Goal: Transaction & Acquisition: Subscribe to service/newsletter

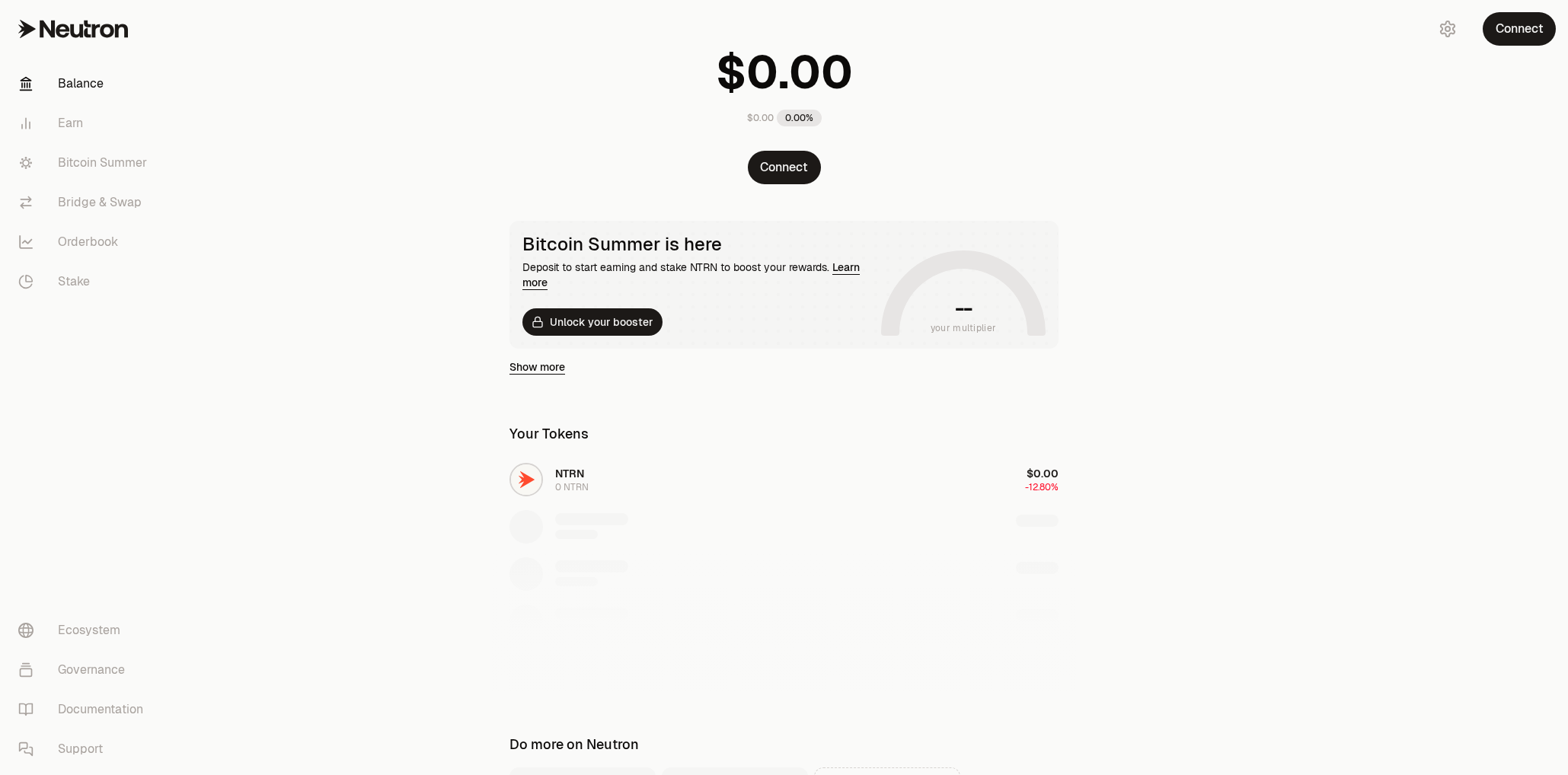
scroll to position [64, 0]
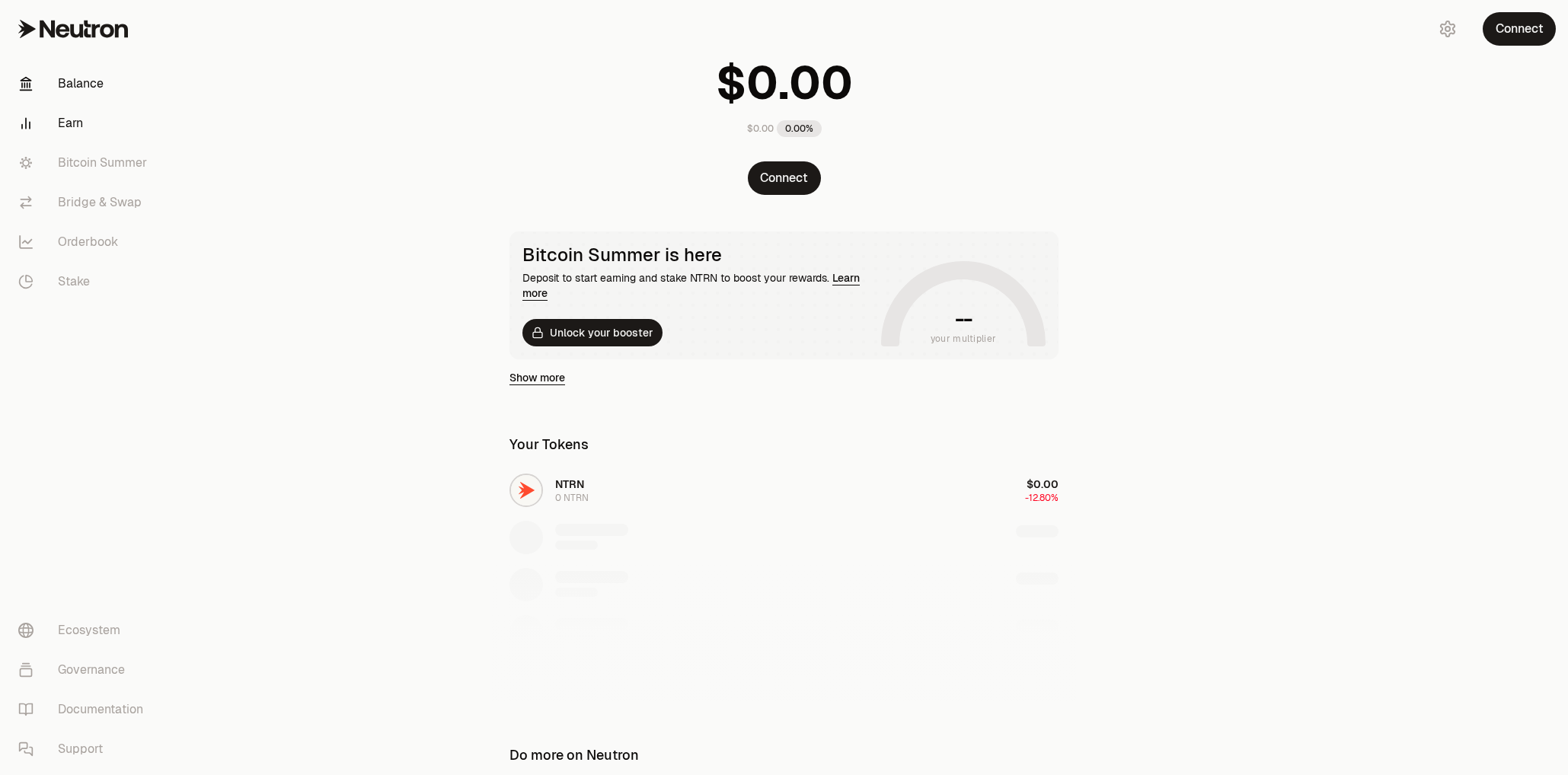
click at [75, 125] on link "Earn" at bounding box center [86, 124] width 158 height 40
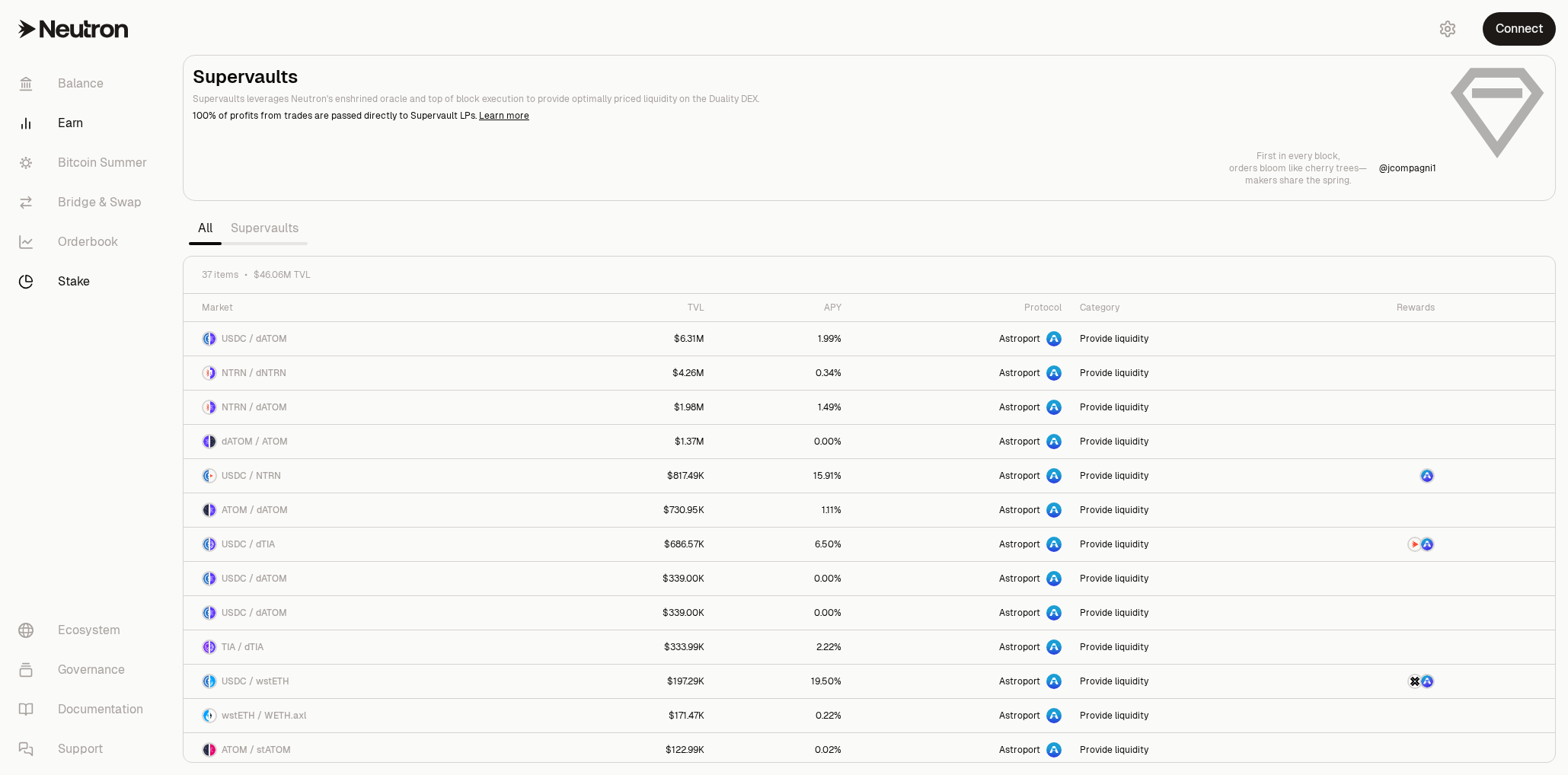
click at [75, 275] on link "Stake" at bounding box center [86, 282] width 158 height 40
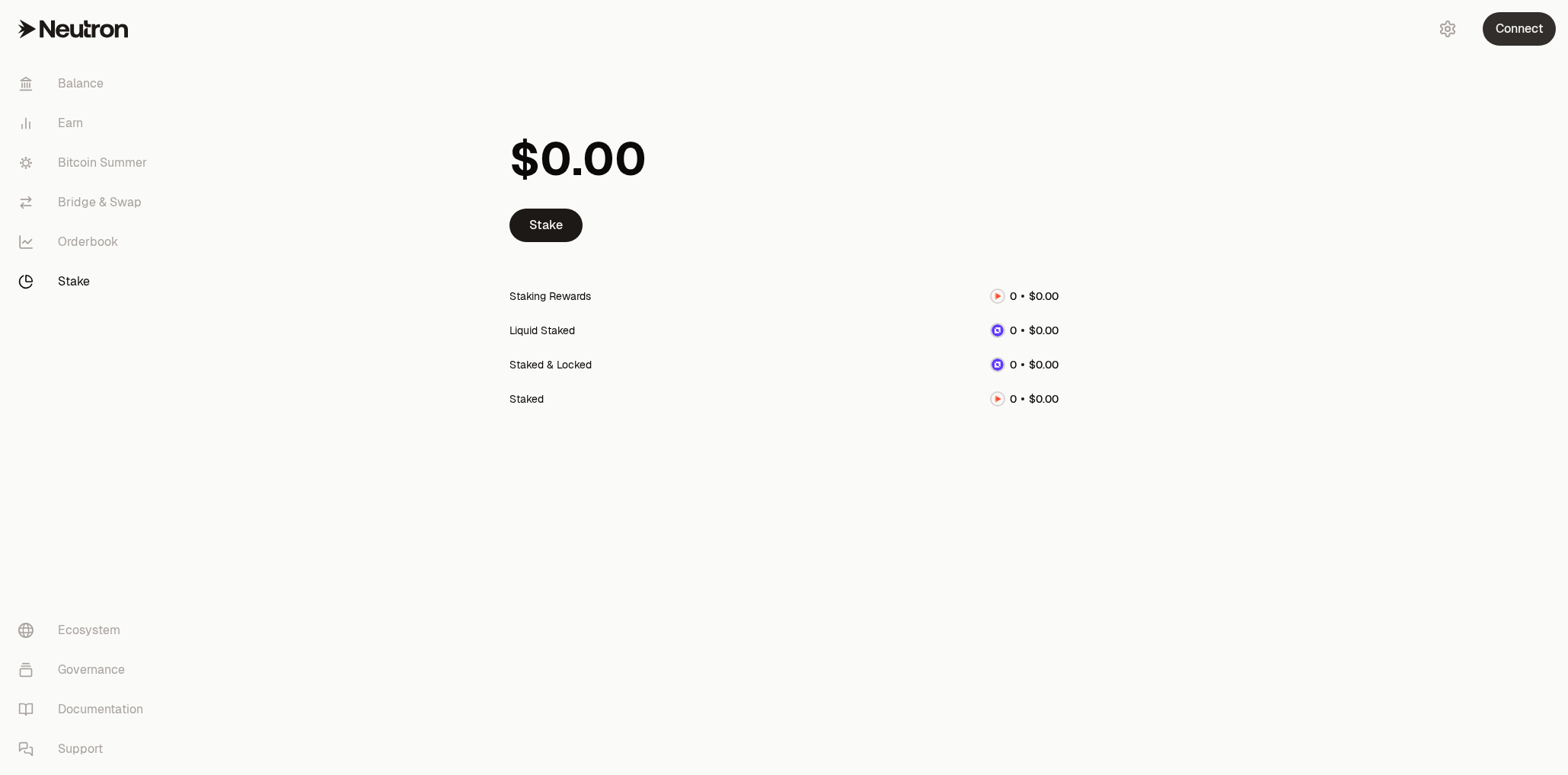
click at [1509, 32] on button "Connect" at bounding box center [1519, 29] width 73 height 33
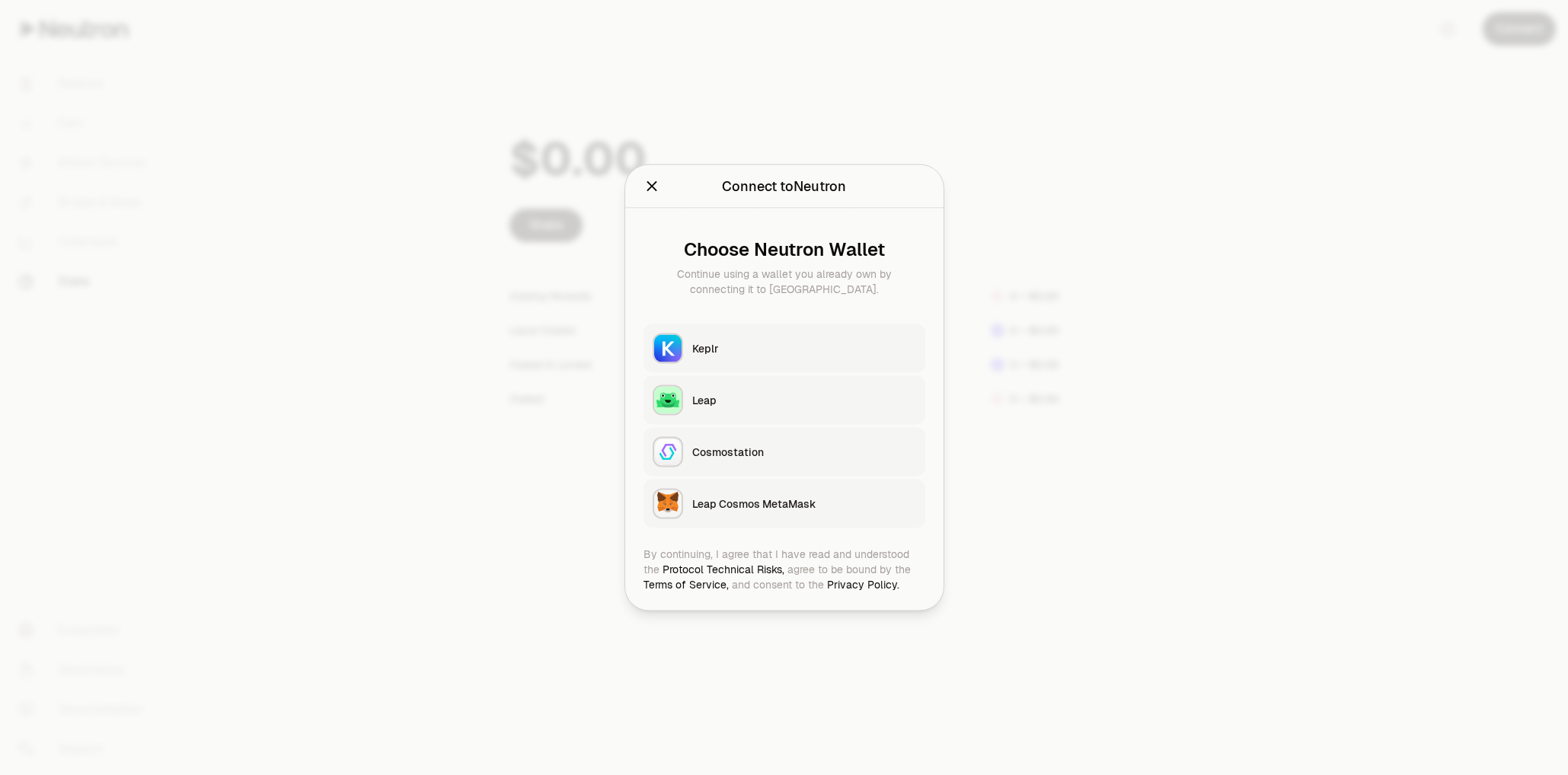
click at [691, 346] on button "Keplr" at bounding box center [784, 349] width 282 height 49
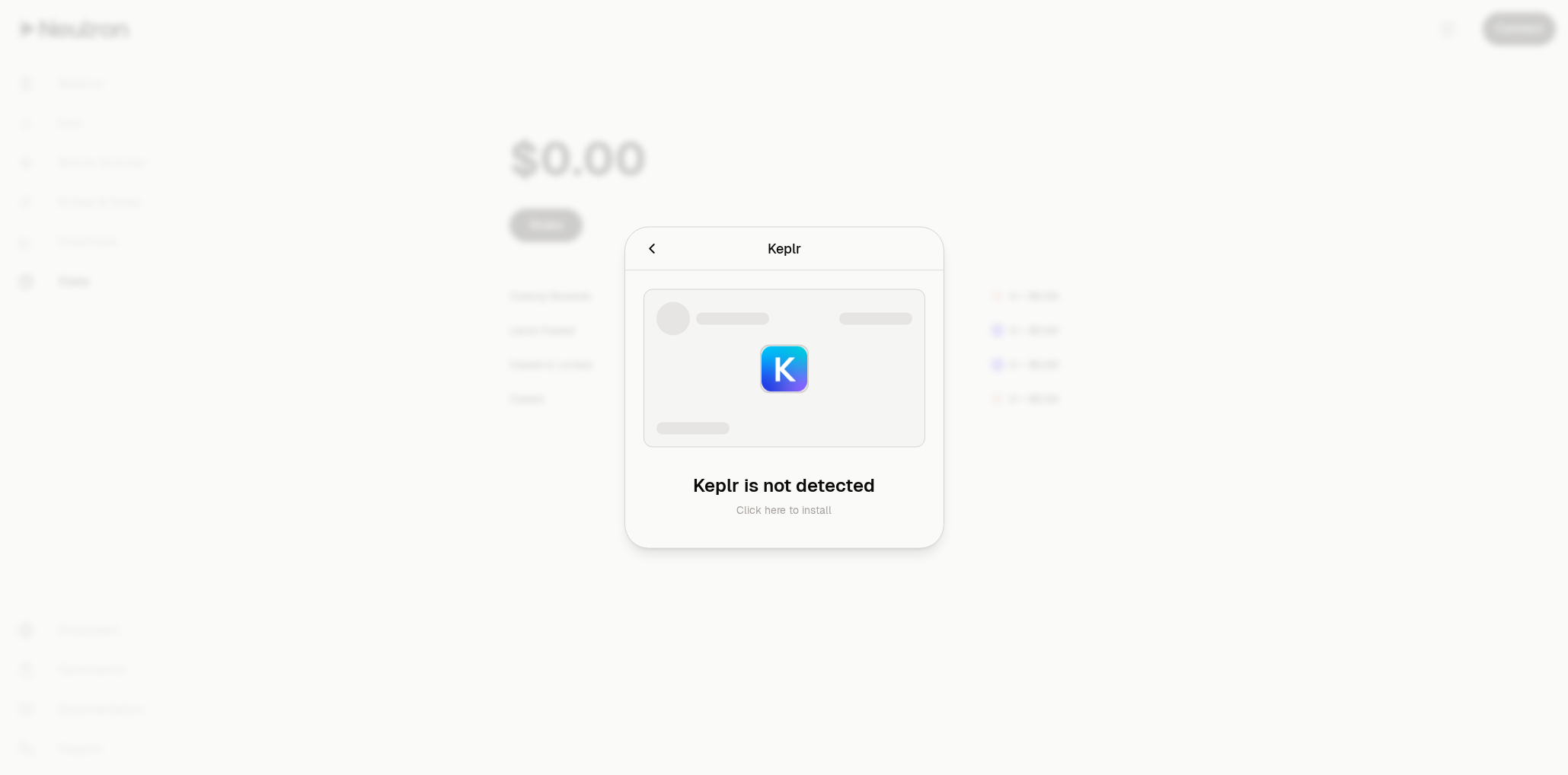
click at [654, 248] on icon "Cancel" at bounding box center [651, 249] width 17 height 17
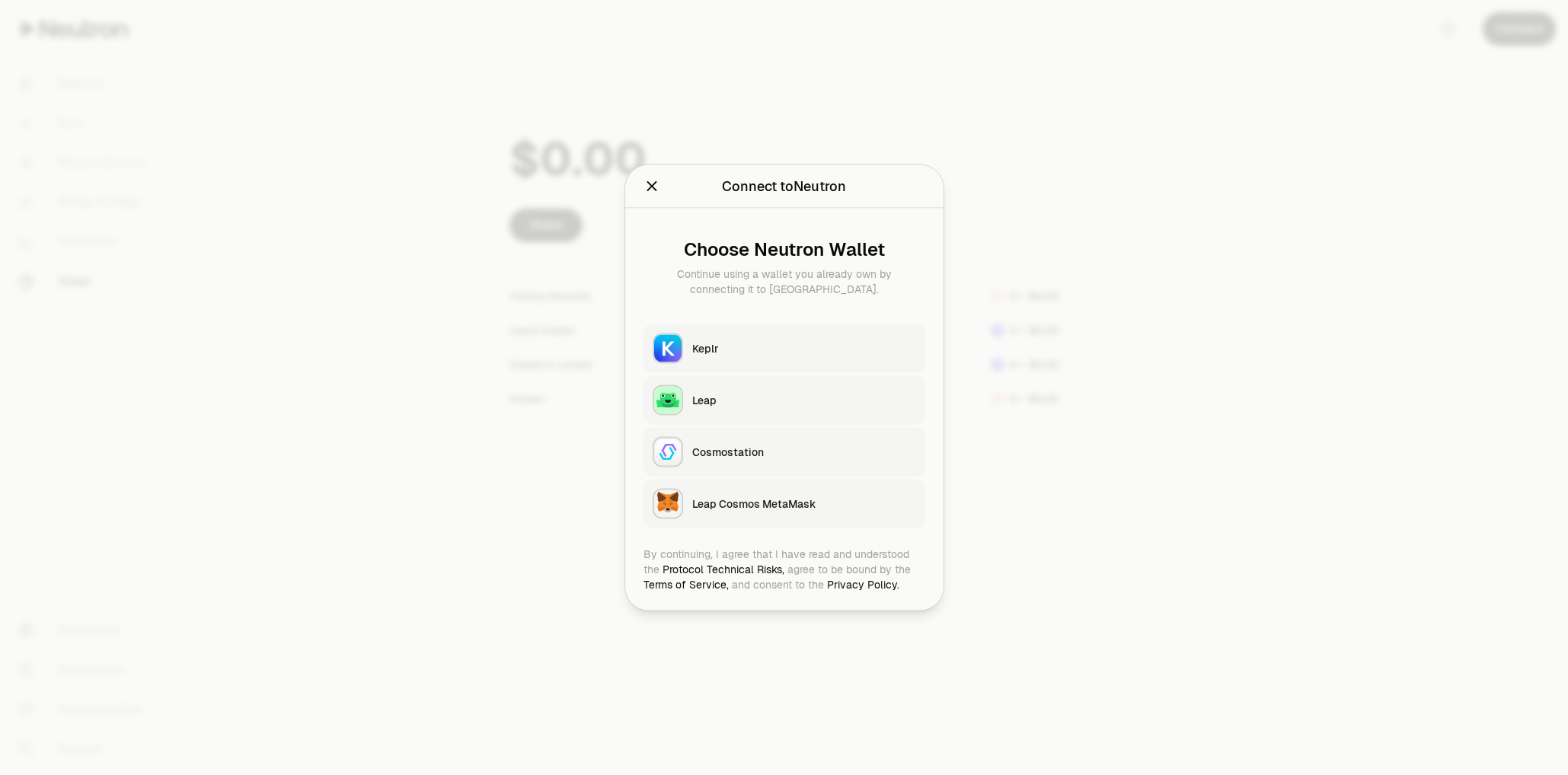
click at [1135, 182] on div at bounding box center [784, 388] width 1568 height 775
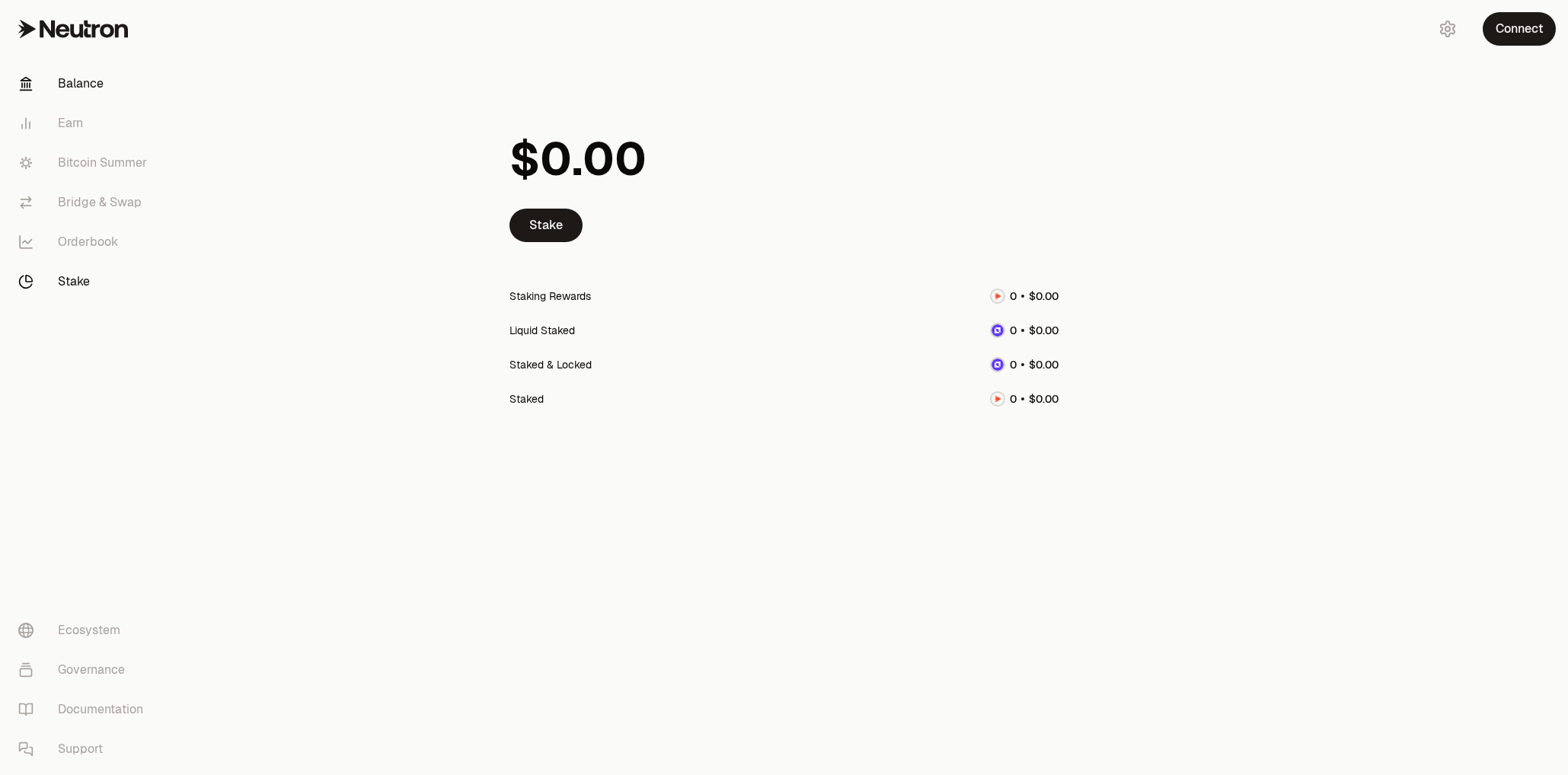
click at [86, 86] on link "Balance" at bounding box center [86, 84] width 158 height 40
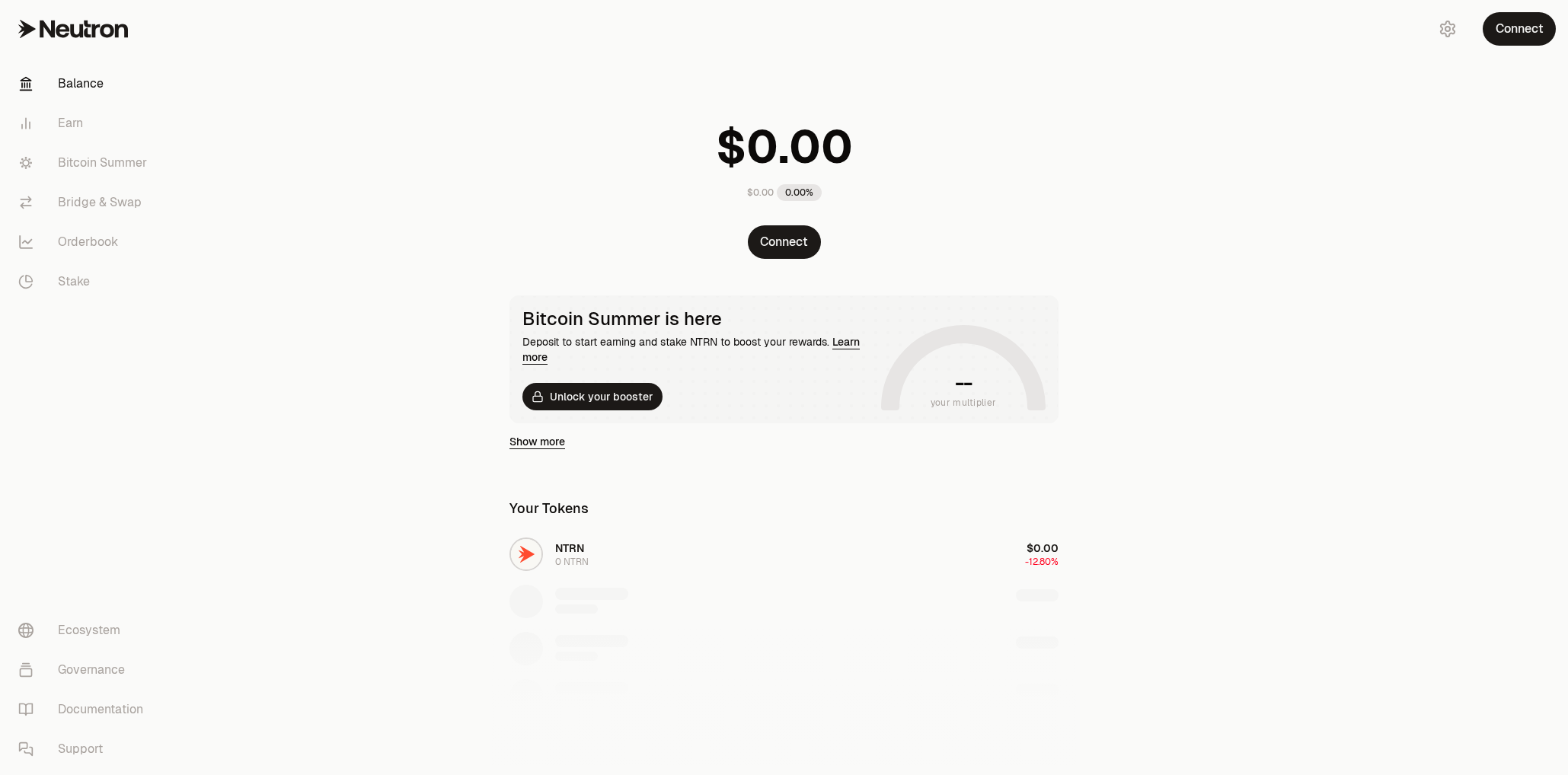
click at [532, 438] on link "Show more" at bounding box center [537, 441] width 55 height 15
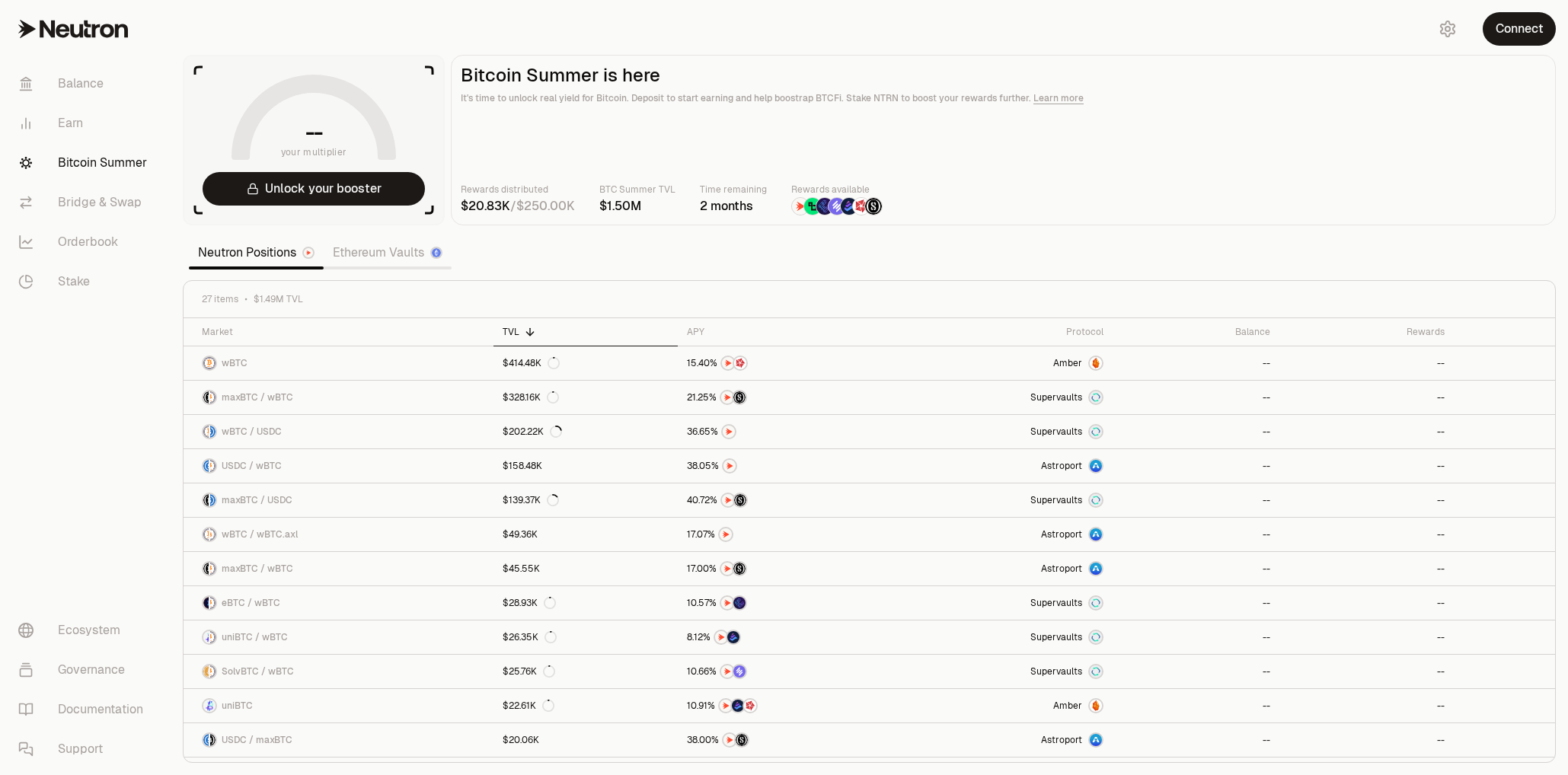
click at [405, 289] on div "27 items $1.49M TVL" at bounding box center [869, 300] width 1372 height 37
click at [84, 277] on link "Stake" at bounding box center [86, 282] width 158 height 40
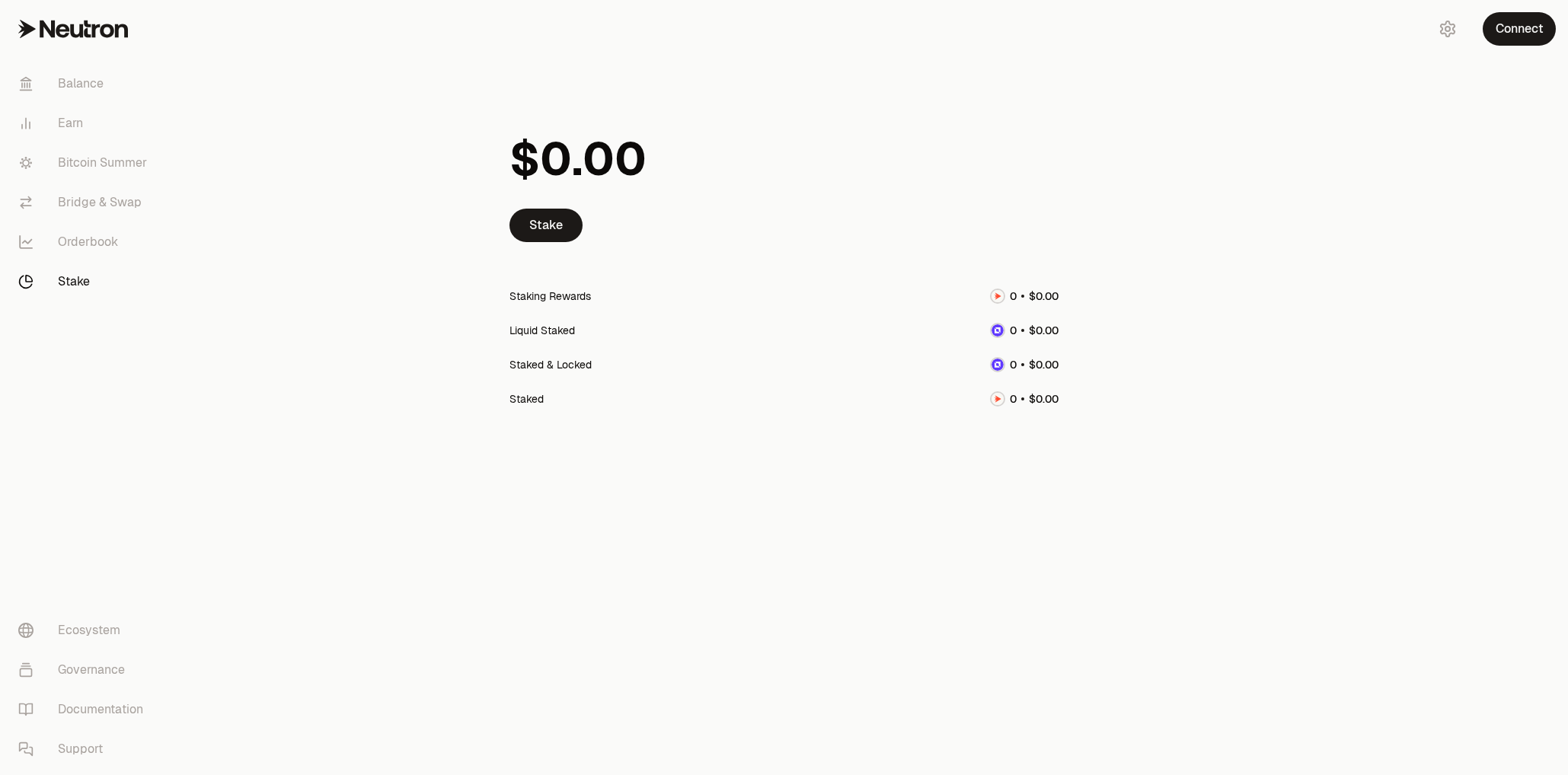
click at [995, 297] on img at bounding box center [997, 296] width 12 height 12
click at [556, 231] on link "Stake" at bounding box center [546, 225] width 73 height 33
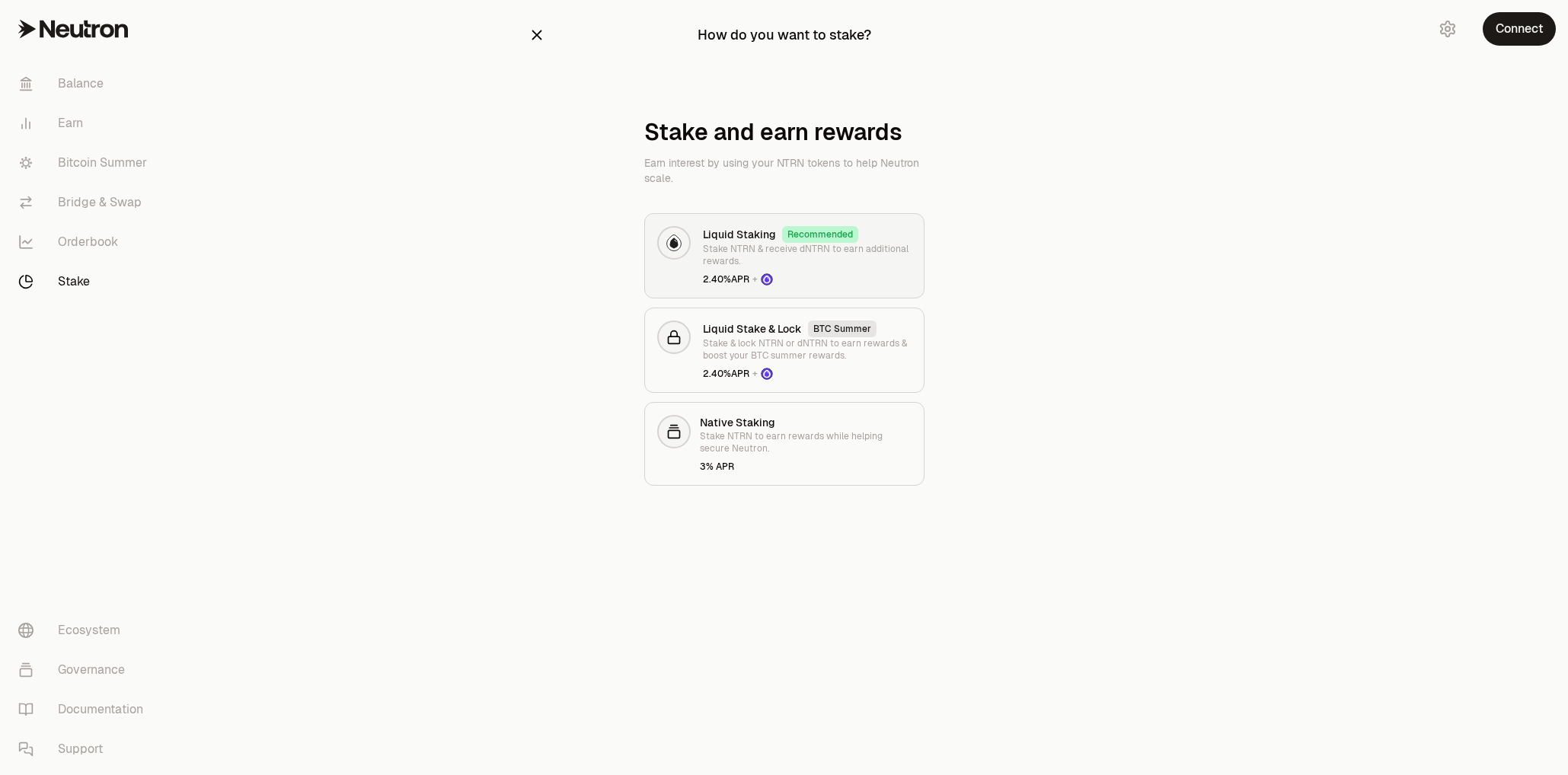
click at [803, 254] on p "Stake NTRN & receive dNTRN to earn additional rewards." at bounding box center [807, 255] width 208 height 25
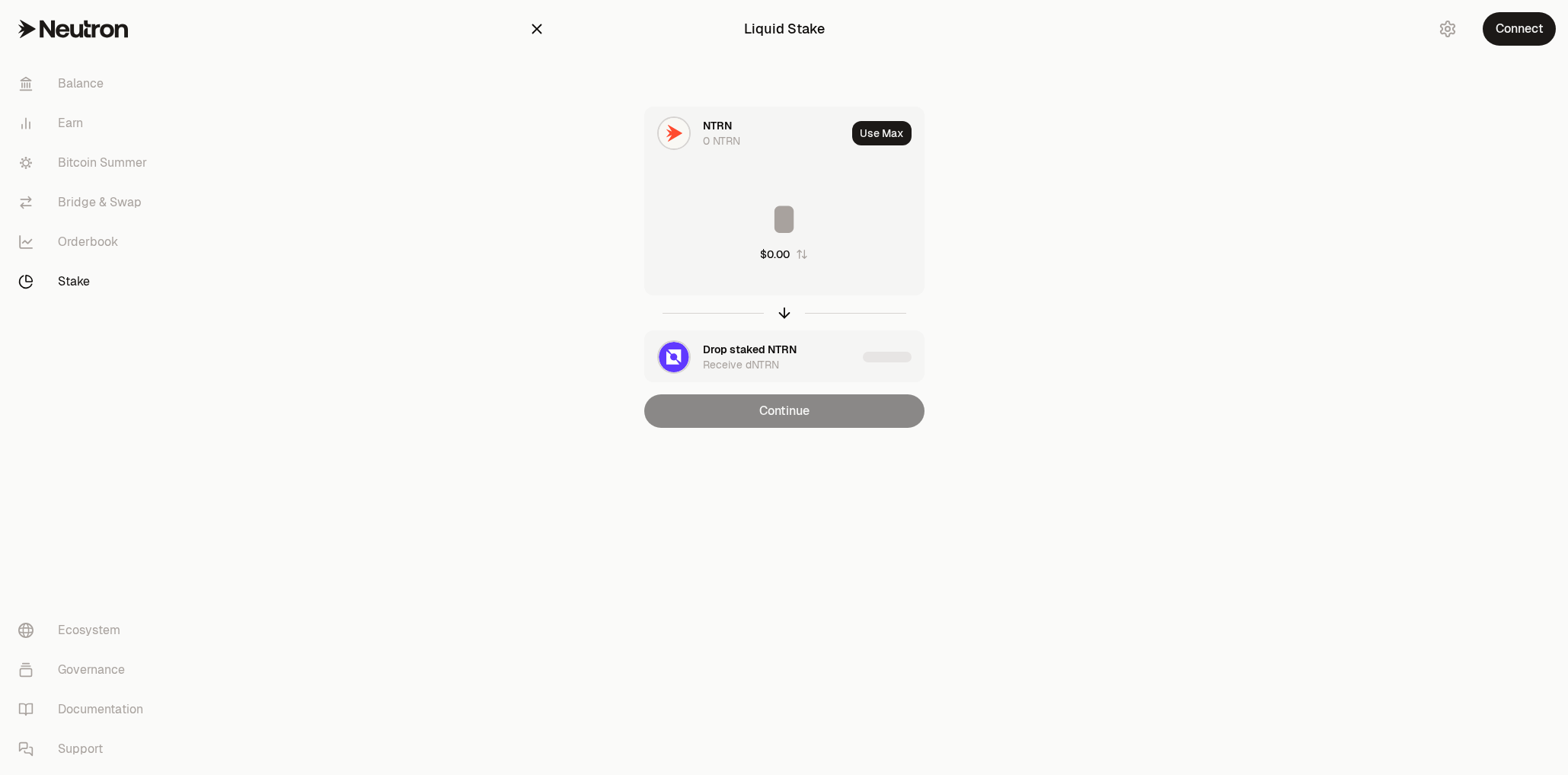
click at [90, 31] on icon at bounding box center [73, 29] width 109 height 18
